Goal: Task Accomplishment & Management: Manage account settings

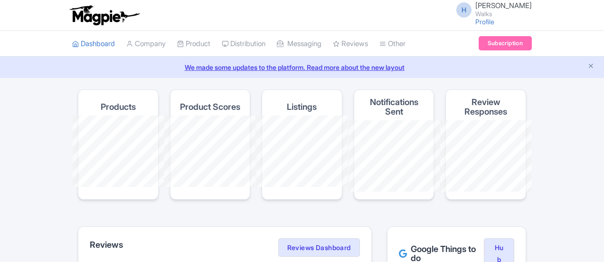
click at [177, 42] on link "Product" at bounding box center [193, 44] width 33 height 26
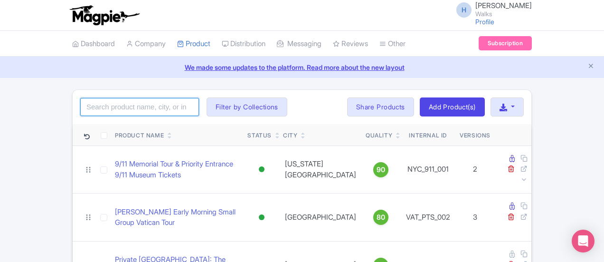
click at [87, 109] on input "search" at bounding box center [139, 107] width 119 height 18
type input "m"
type input "galway"
click button "Search" at bounding box center [0, 0] width 0 height 0
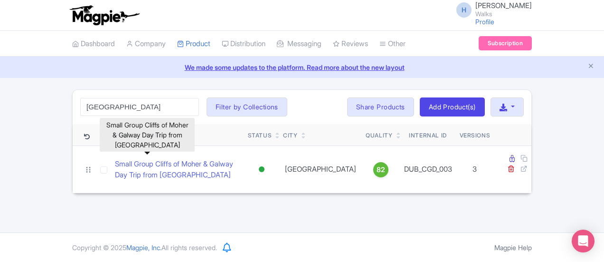
click at [162, 163] on link "Small Group Cliffs of Moher & Galway Day Trip from [GEOGRAPHIC_DATA]" at bounding box center [177, 169] width 125 height 21
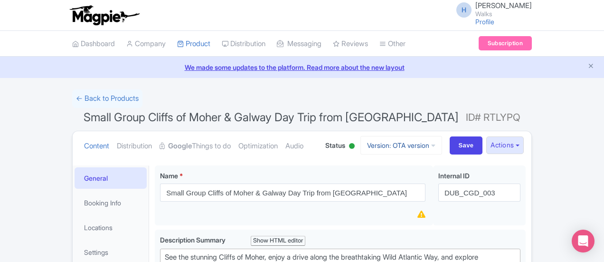
click at [442, 142] on link "Version: OTA version" at bounding box center [401, 145] width 82 height 19
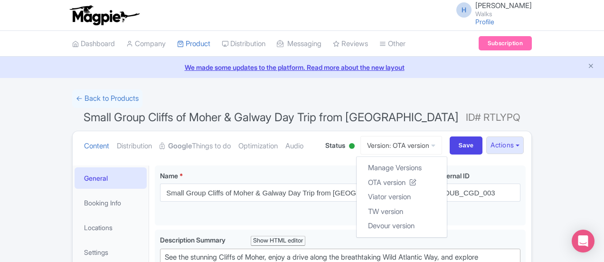
click at [440, 95] on div "← Back to Products" at bounding box center [301, 98] width 459 height 19
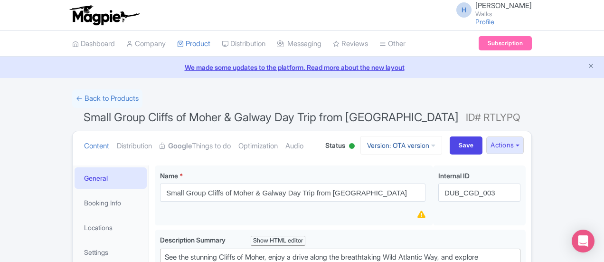
click at [442, 141] on link "Version: OTA version" at bounding box center [401, 145] width 82 height 19
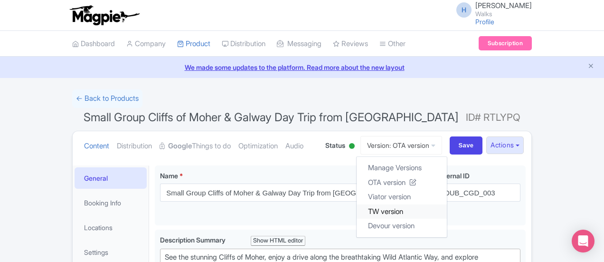
click at [447, 211] on link "TW version" at bounding box center [401, 211] width 90 height 15
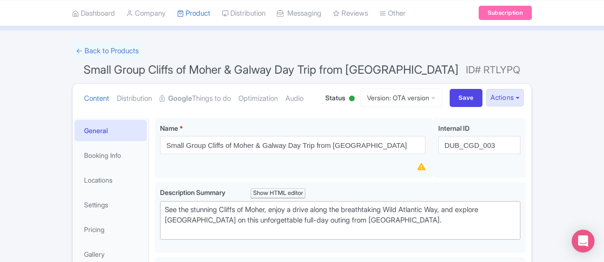
scroll to position [80, 0]
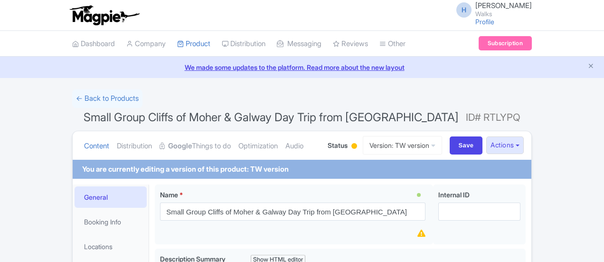
scroll to position [95, 0]
